Goal: Task Accomplishment & Management: Manage account settings

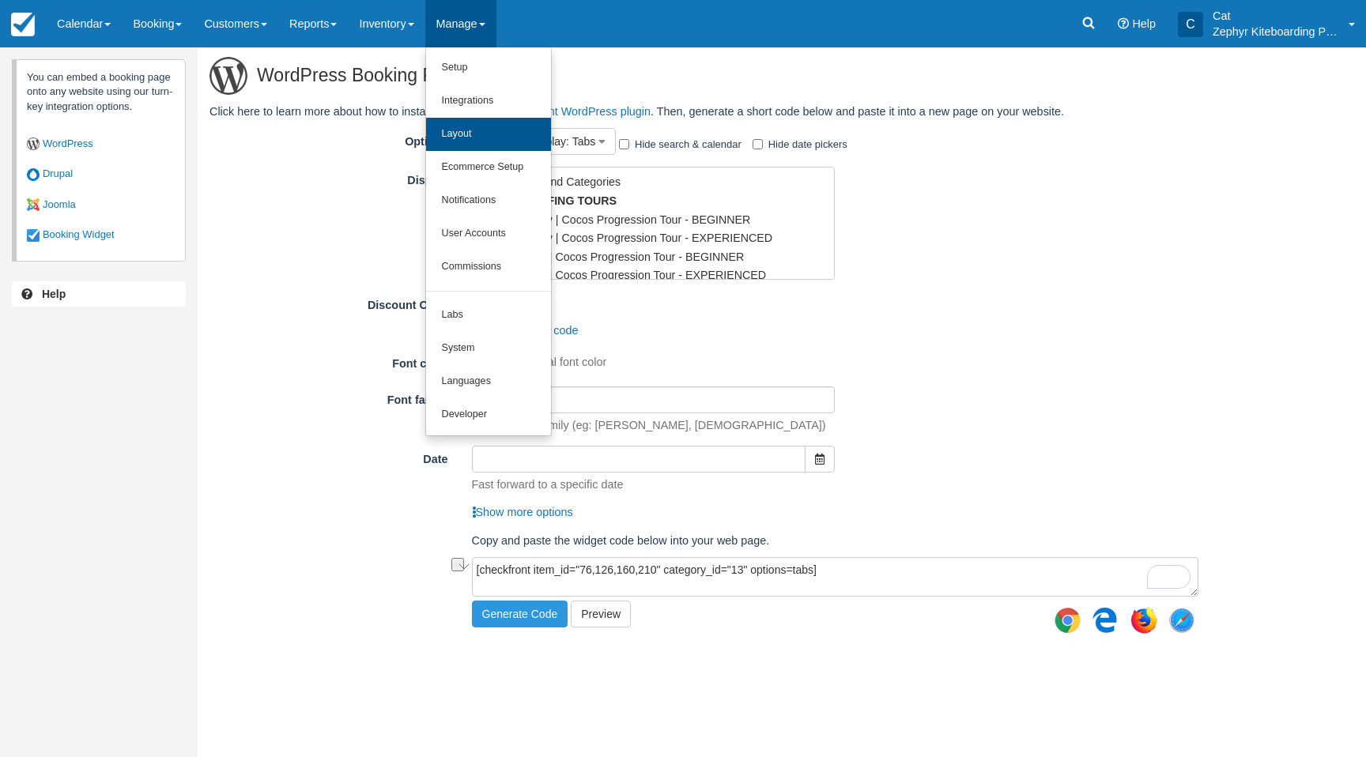
scroll to position [326, 0]
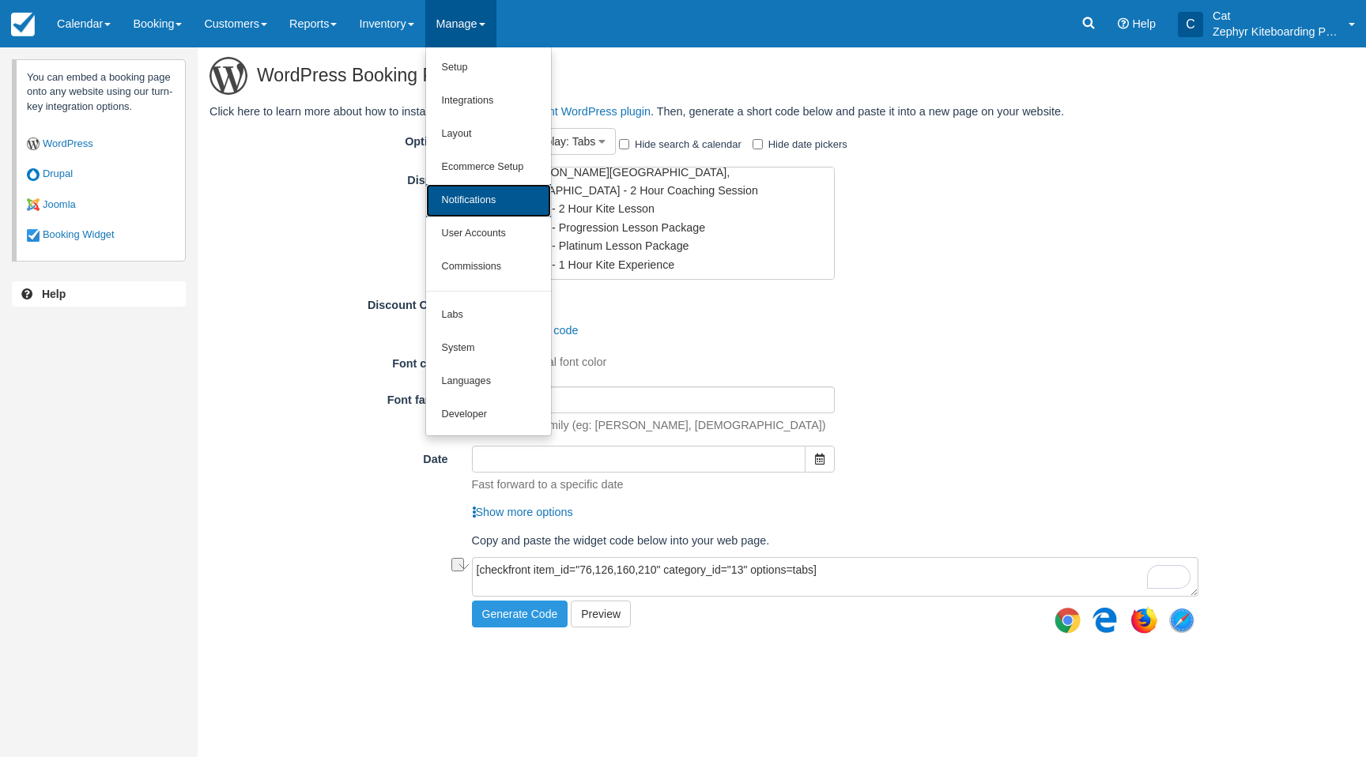
click at [488, 195] on link "Notifications" at bounding box center [488, 200] width 125 height 33
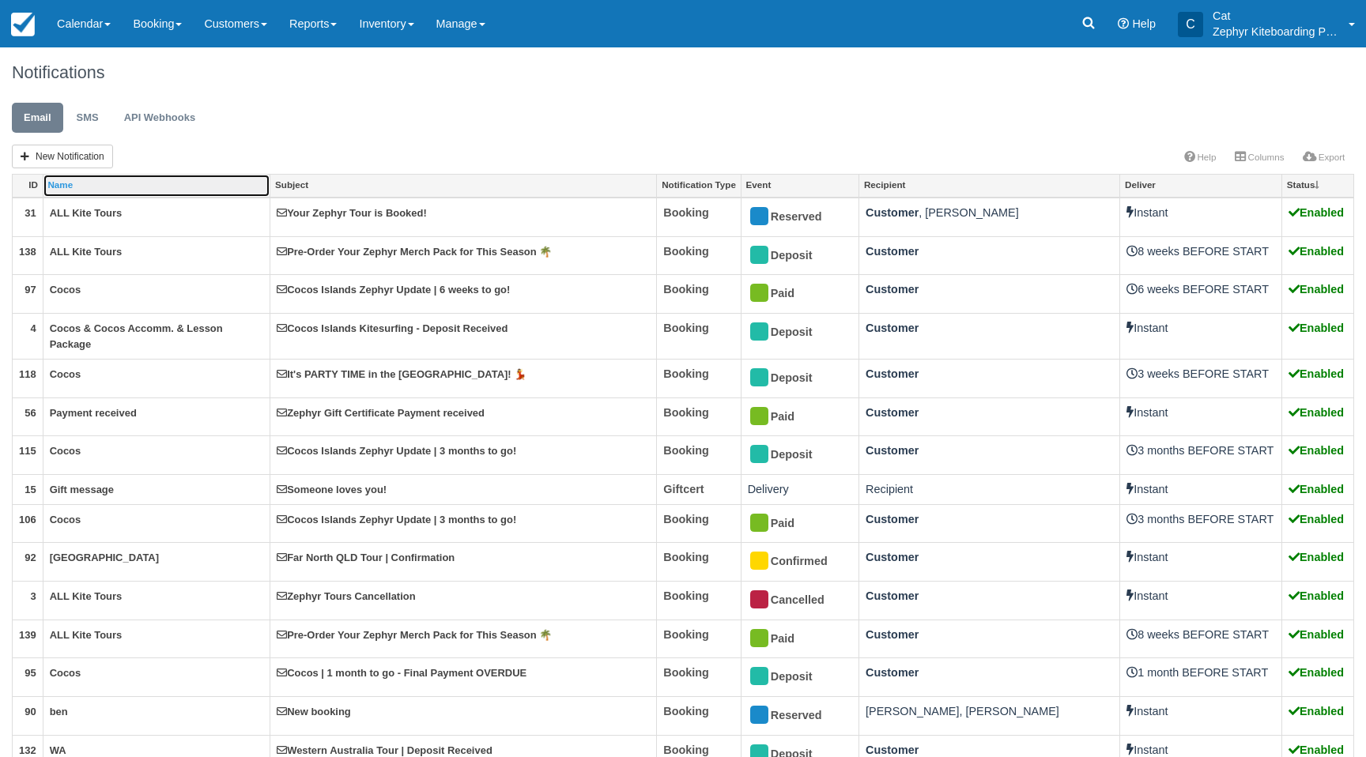
click at [99, 183] on link "Name" at bounding box center [156, 186] width 227 height 22
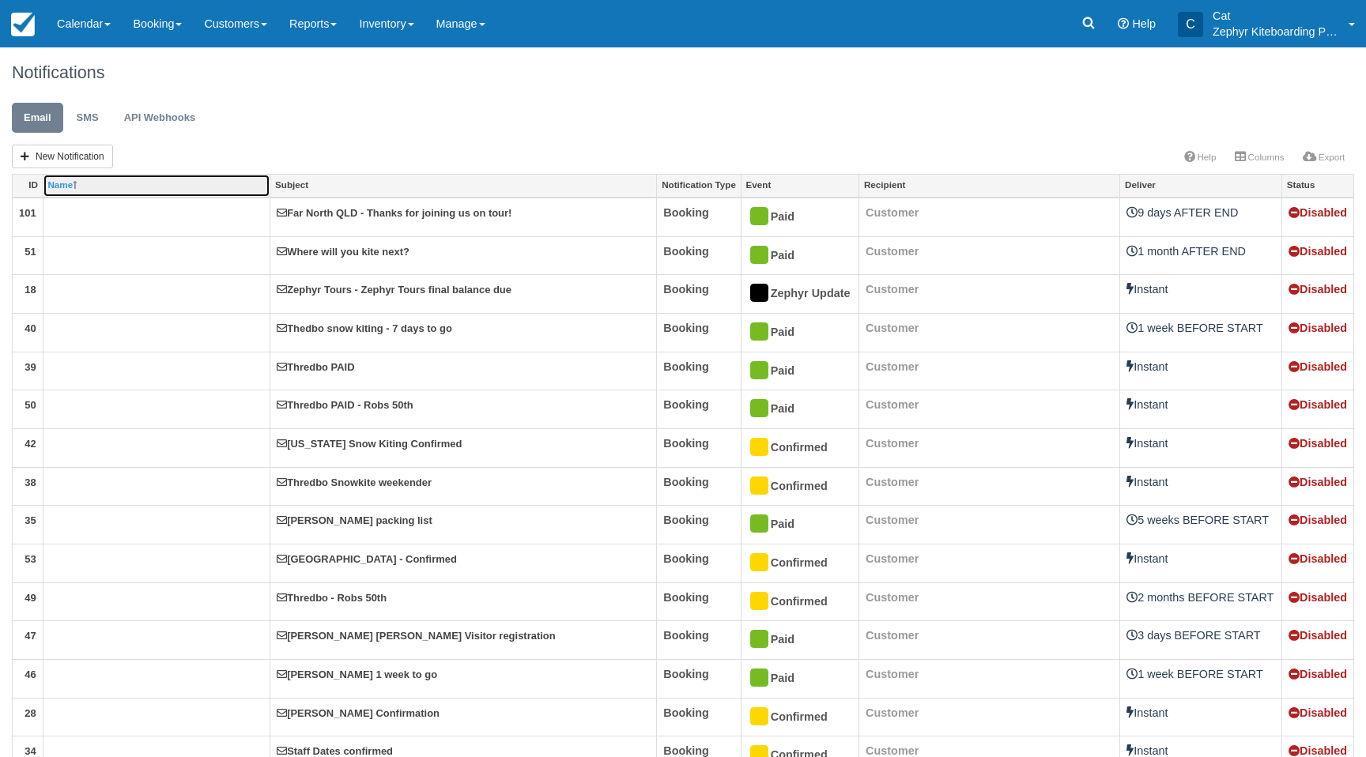
click at [105, 184] on link "Name" at bounding box center [156, 186] width 227 height 22
